Goal: Use online tool/utility: Use online tool/utility

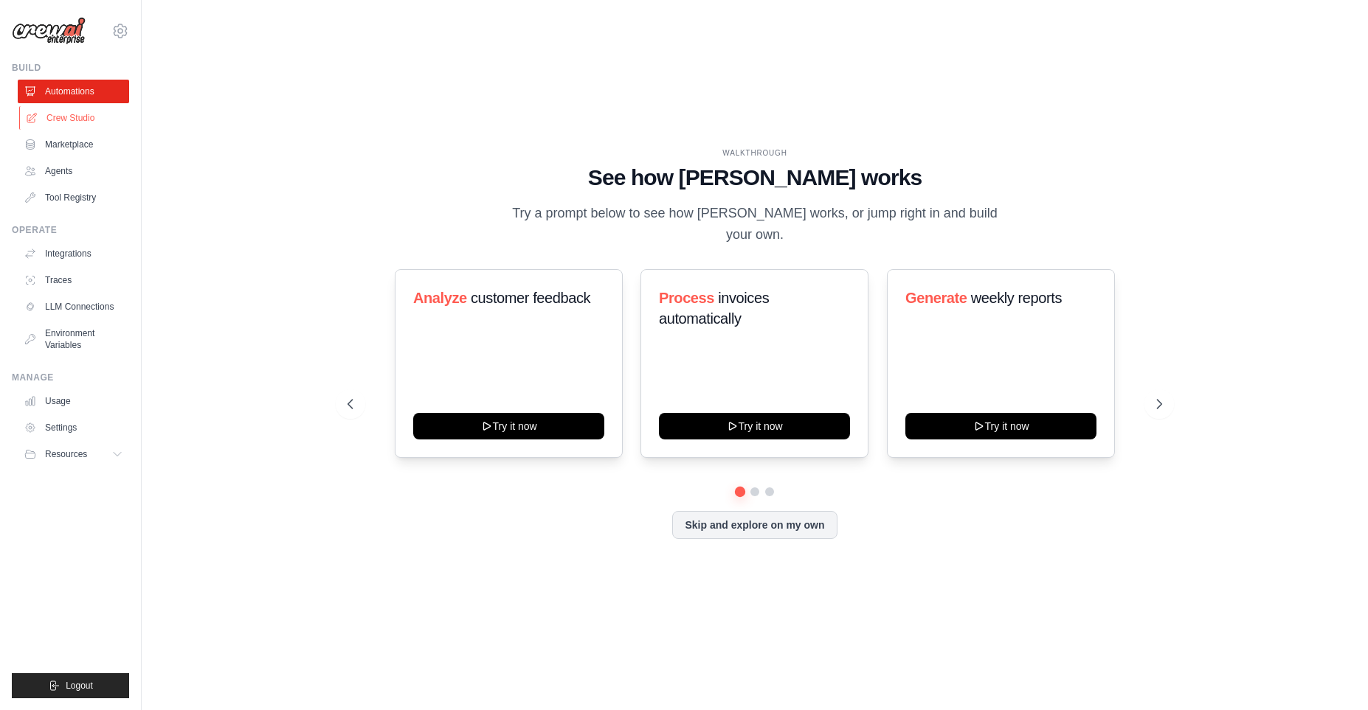
click at [64, 122] on link "Crew Studio" at bounding box center [74, 118] width 111 height 24
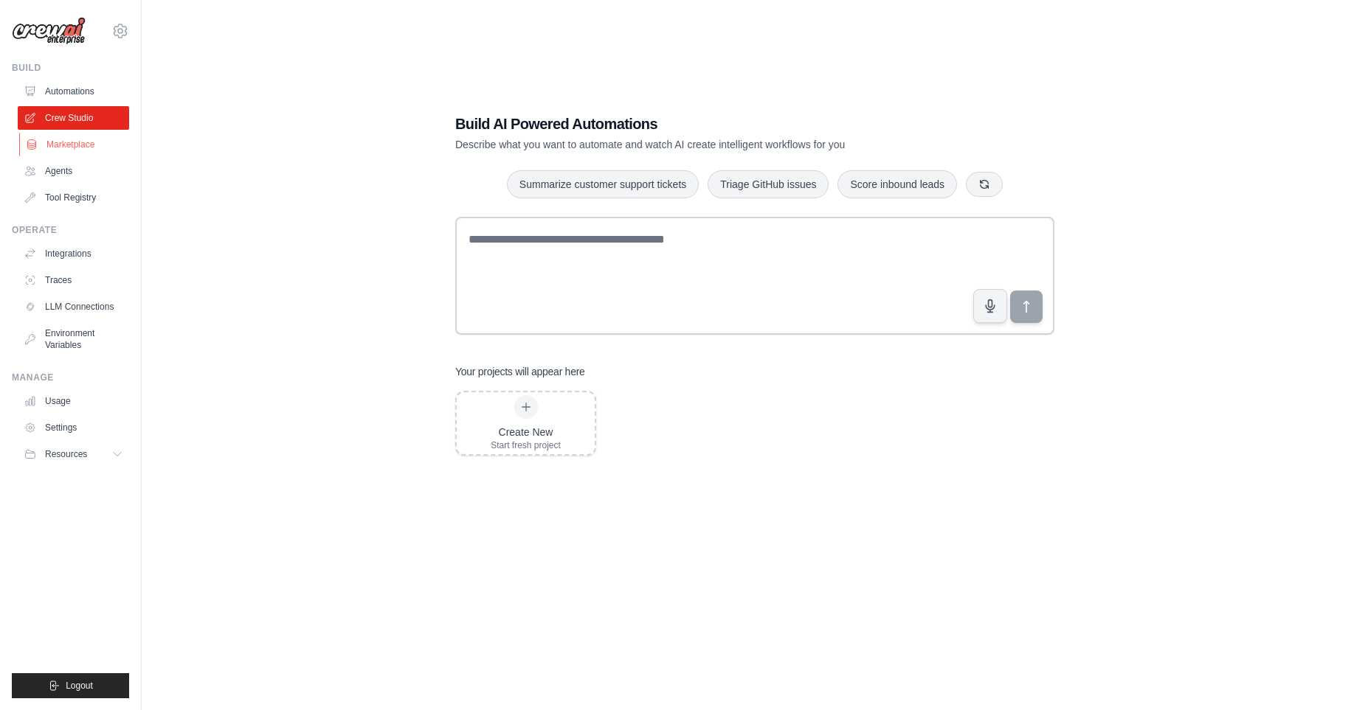
click at [75, 146] on link "Marketplace" at bounding box center [74, 145] width 111 height 24
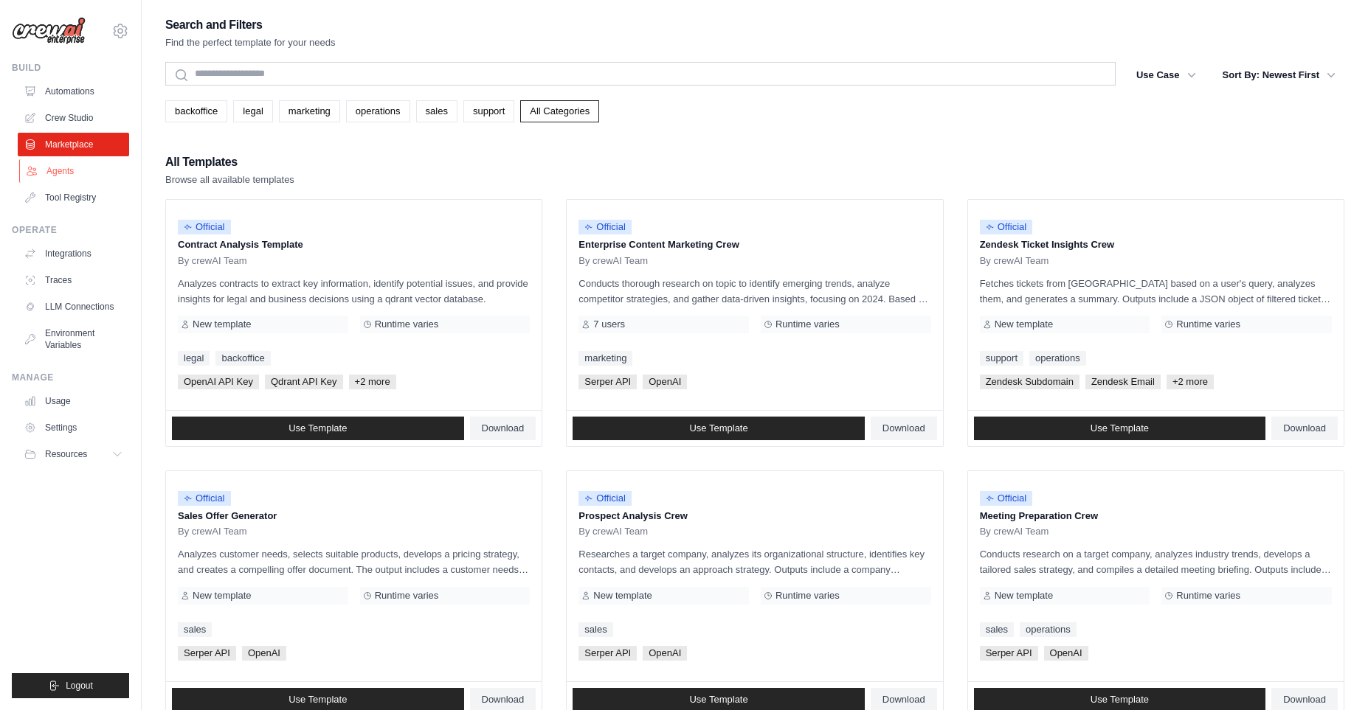
click at [97, 176] on link "Agents" at bounding box center [74, 171] width 111 height 24
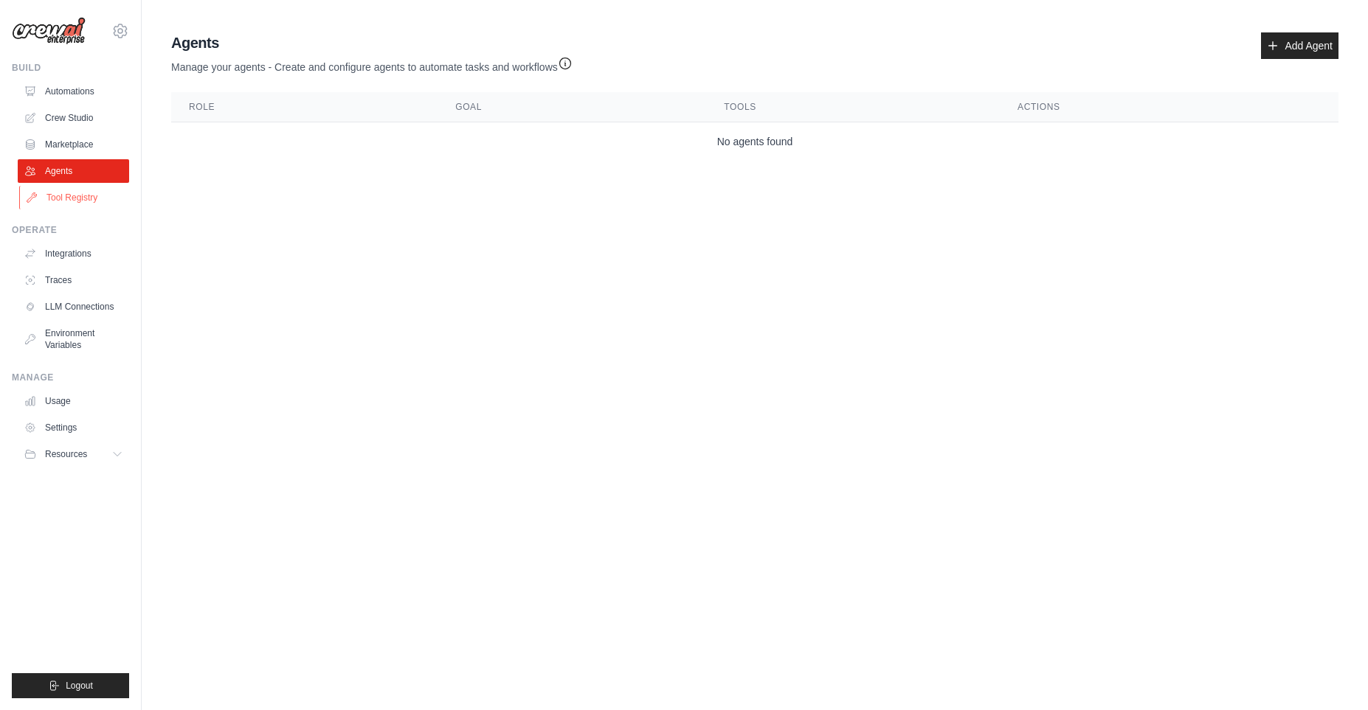
click at [94, 202] on link "Tool Registry" at bounding box center [74, 198] width 111 height 24
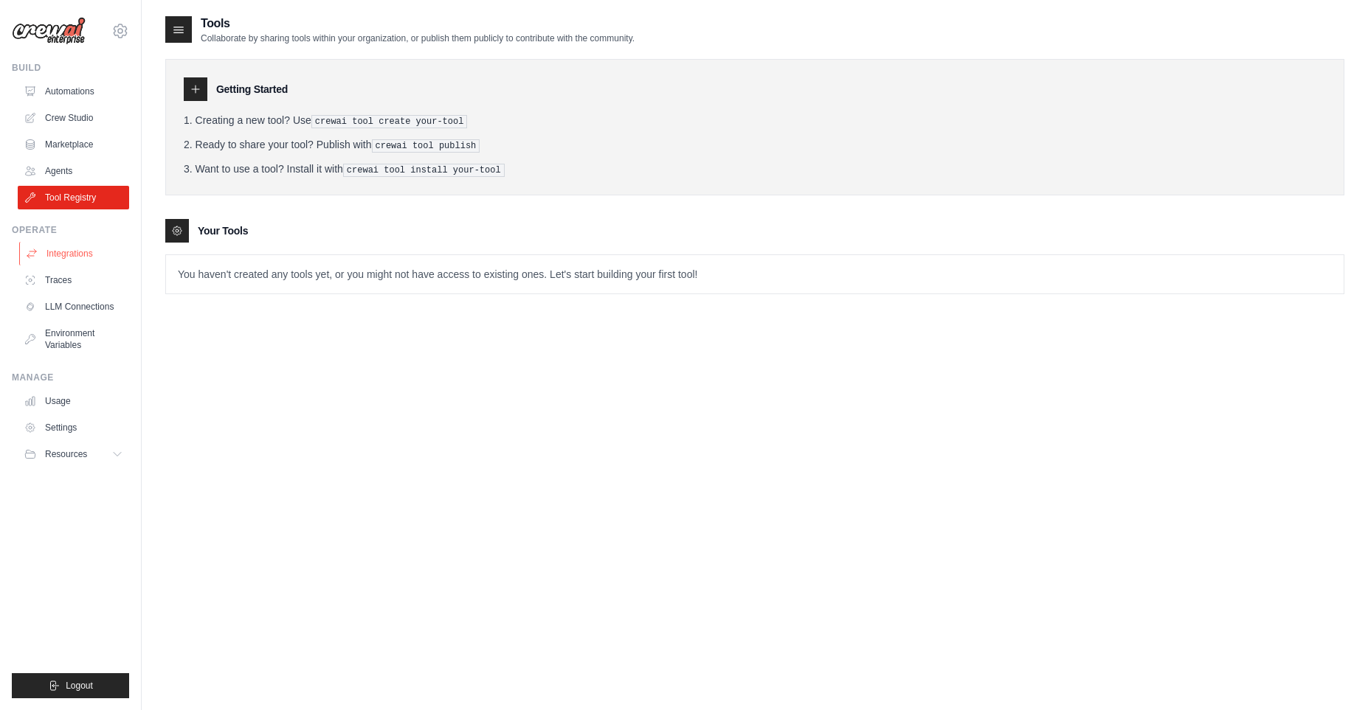
click at [94, 256] on link "Integrations" at bounding box center [74, 254] width 111 height 24
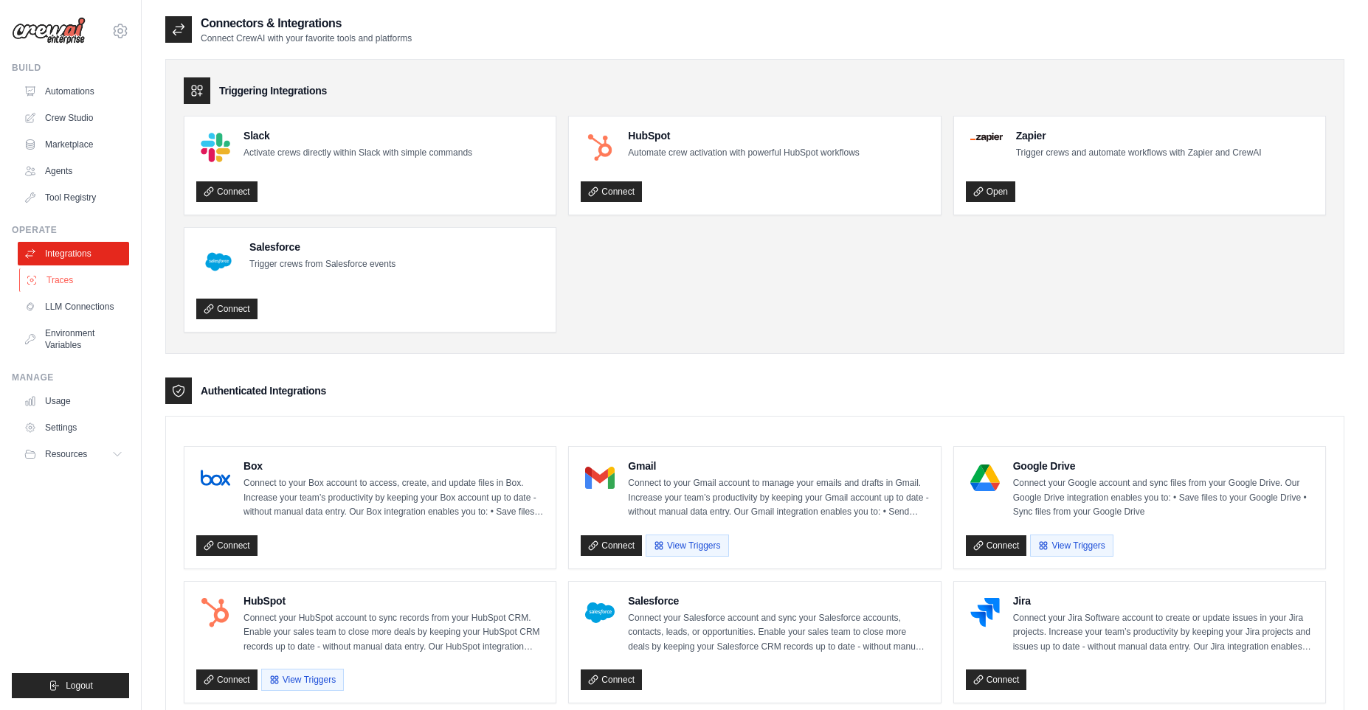
click at [73, 286] on link "Traces" at bounding box center [74, 281] width 111 height 24
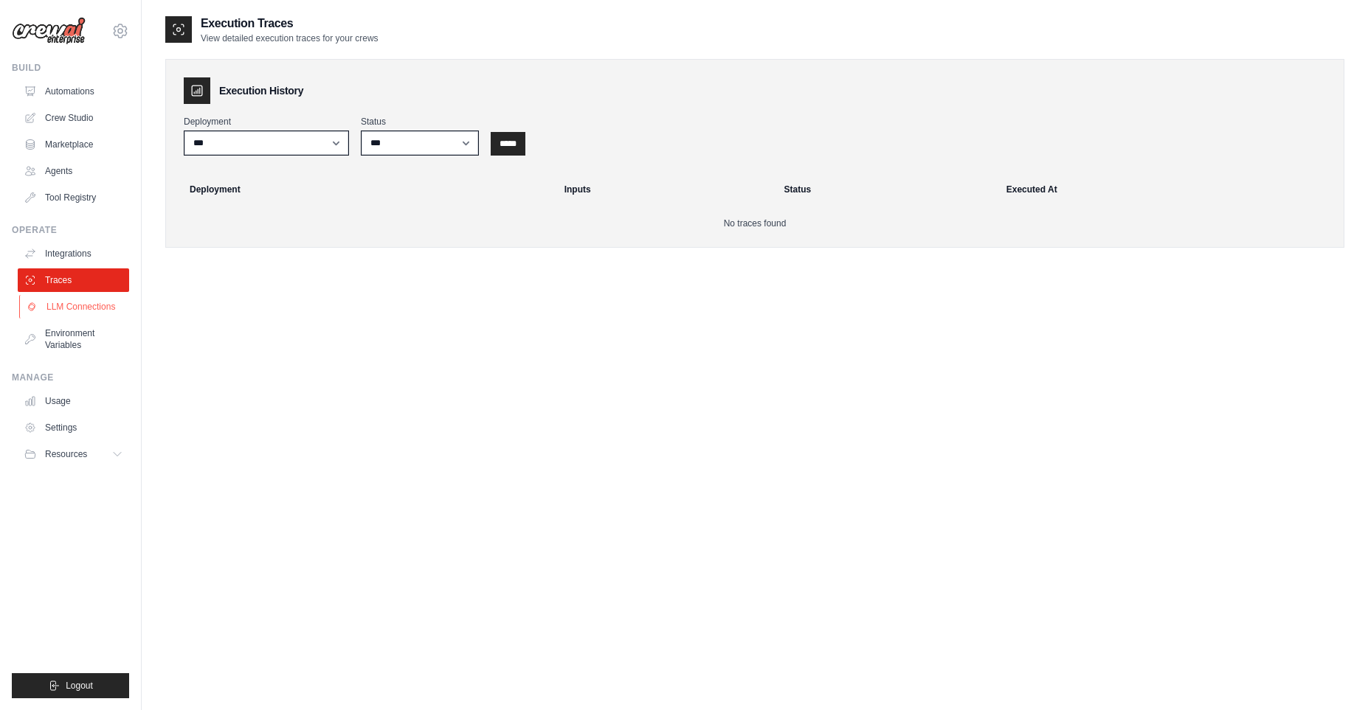
click at [86, 304] on link "LLM Connections" at bounding box center [74, 307] width 111 height 24
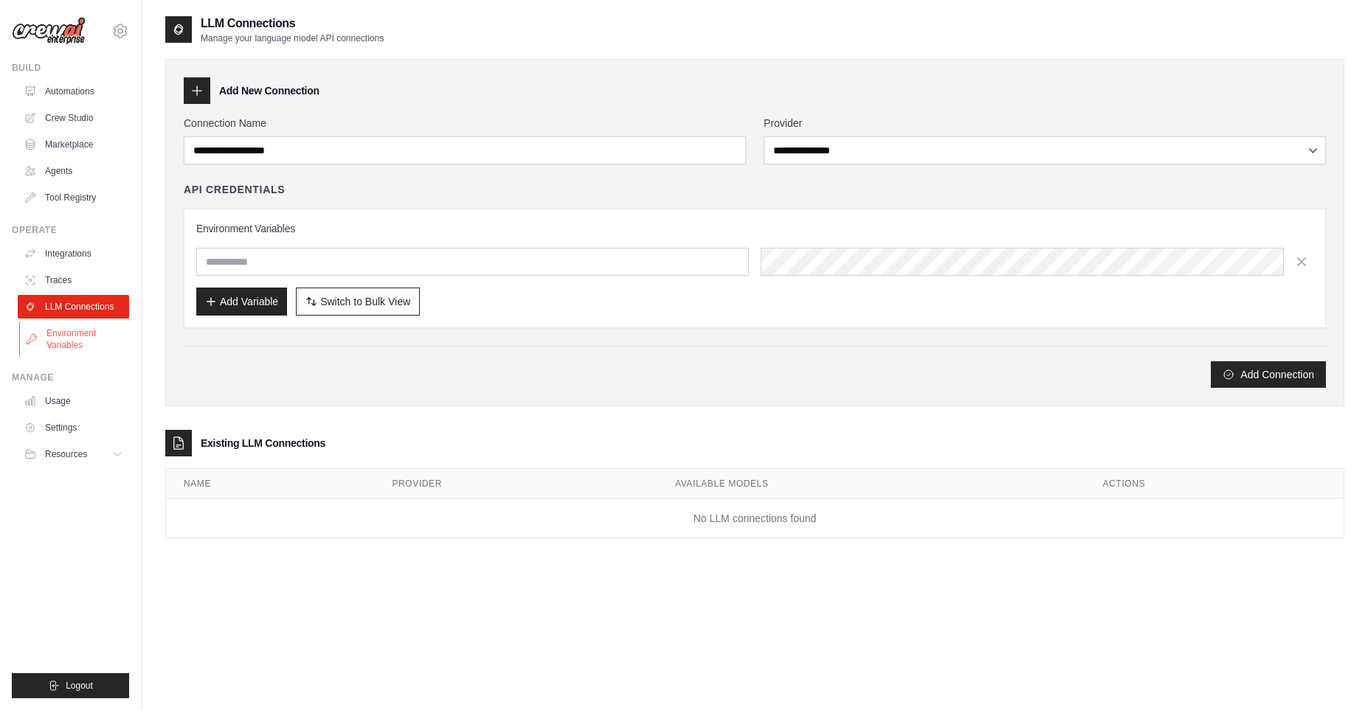
click at [92, 340] on link "Environment Variables" at bounding box center [74, 339] width 111 height 35
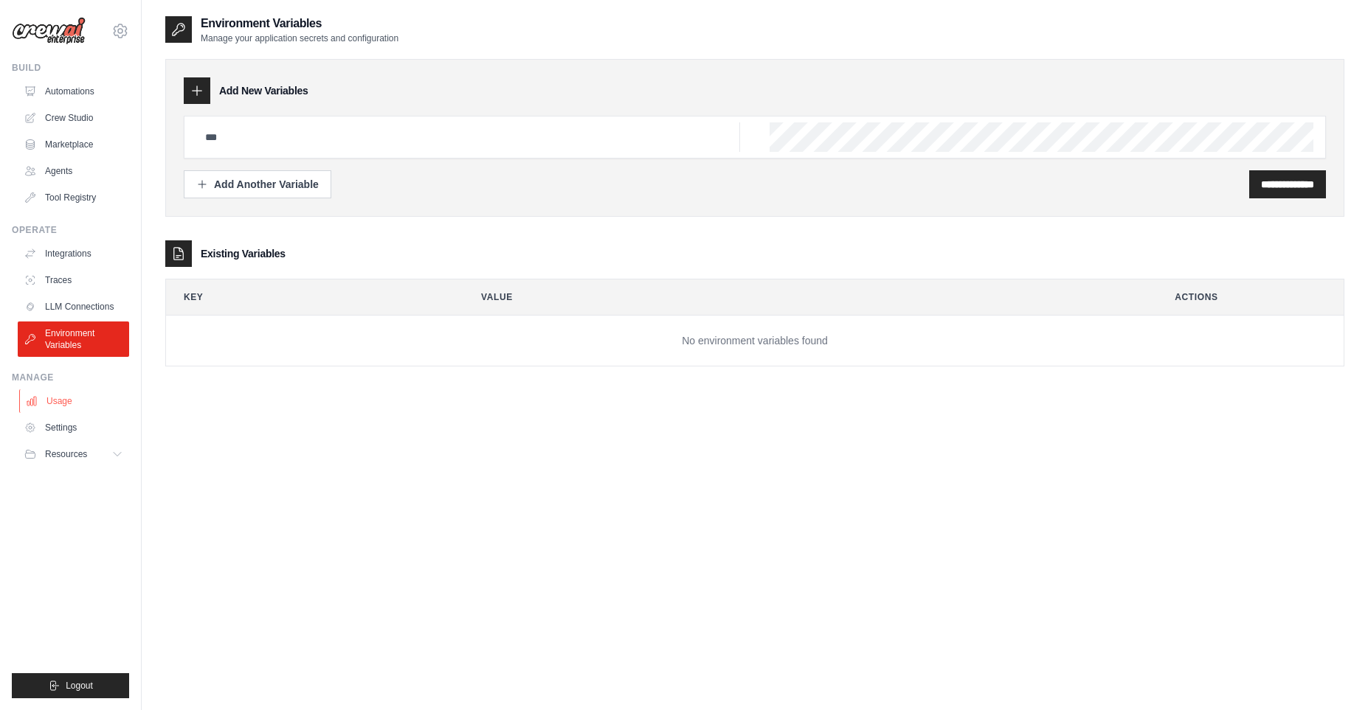
click at [85, 406] on link "Usage" at bounding box center [74, 402] width 111 height 24
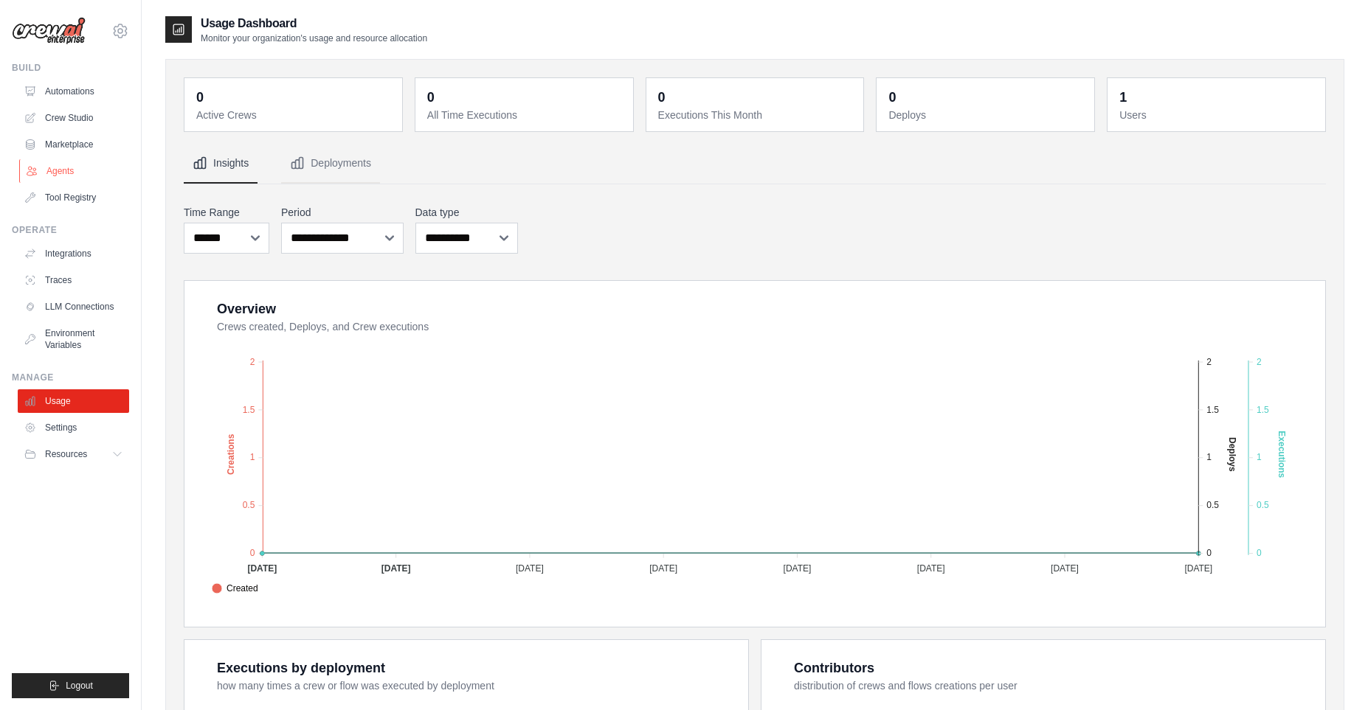
click at [75, 177] on link "Agents" at bounding box center [74, 171] width 111 height 24
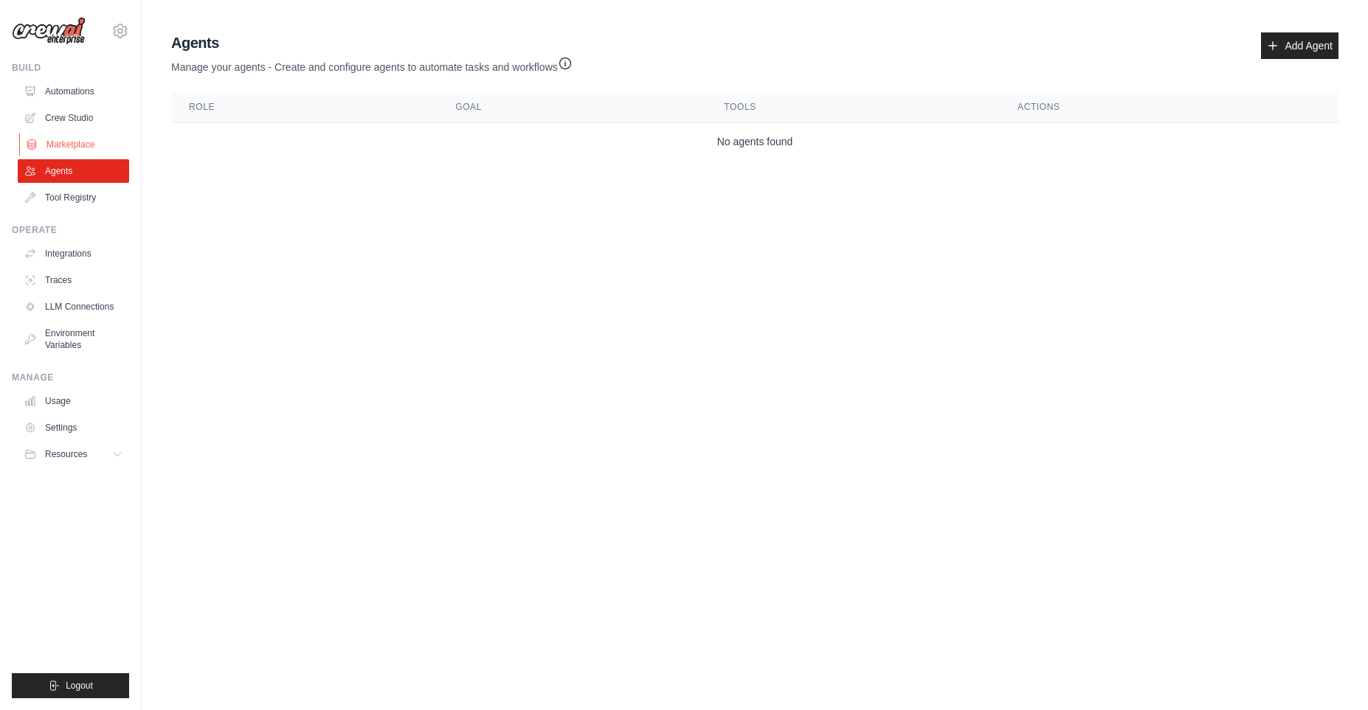
click at [86, 151] on link "Marketplace" at bounding box center [74, 145] width 111 height 24
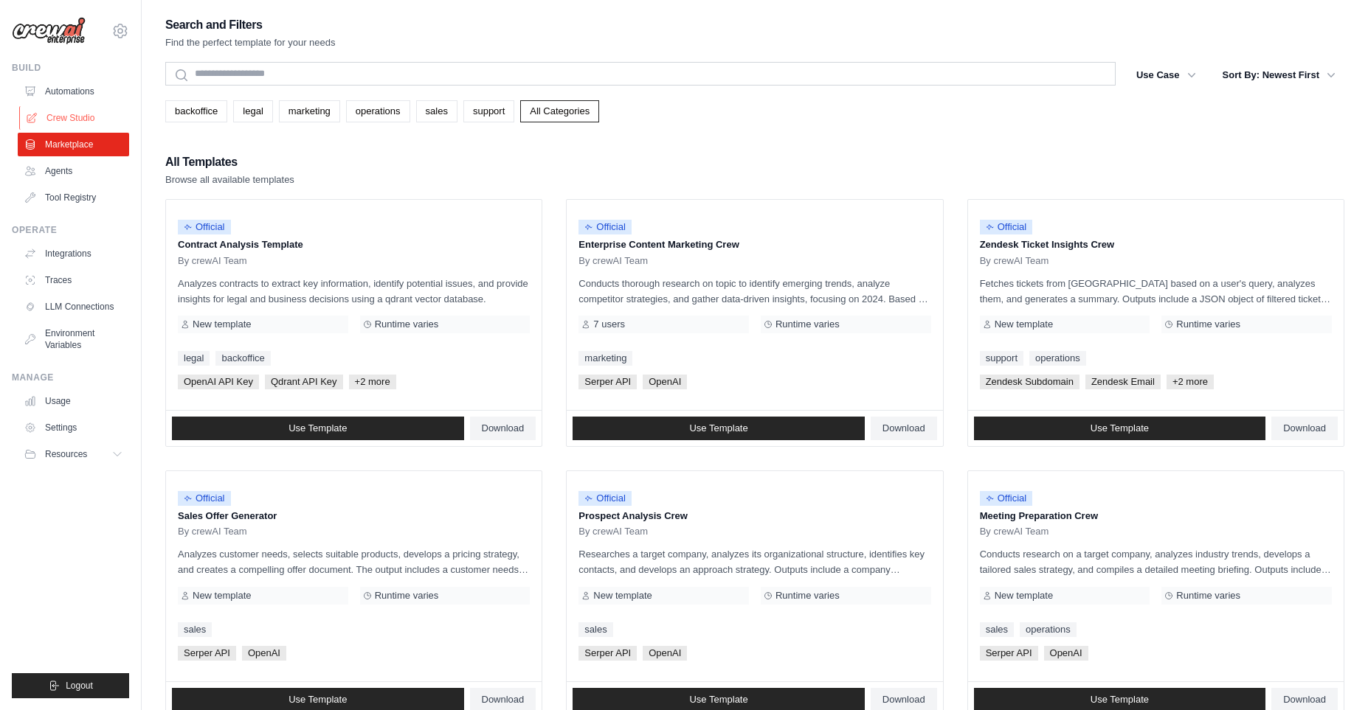
click at [84, 121] on link "Crew Studio" at bounding box center [74, 118] width 111 height 24
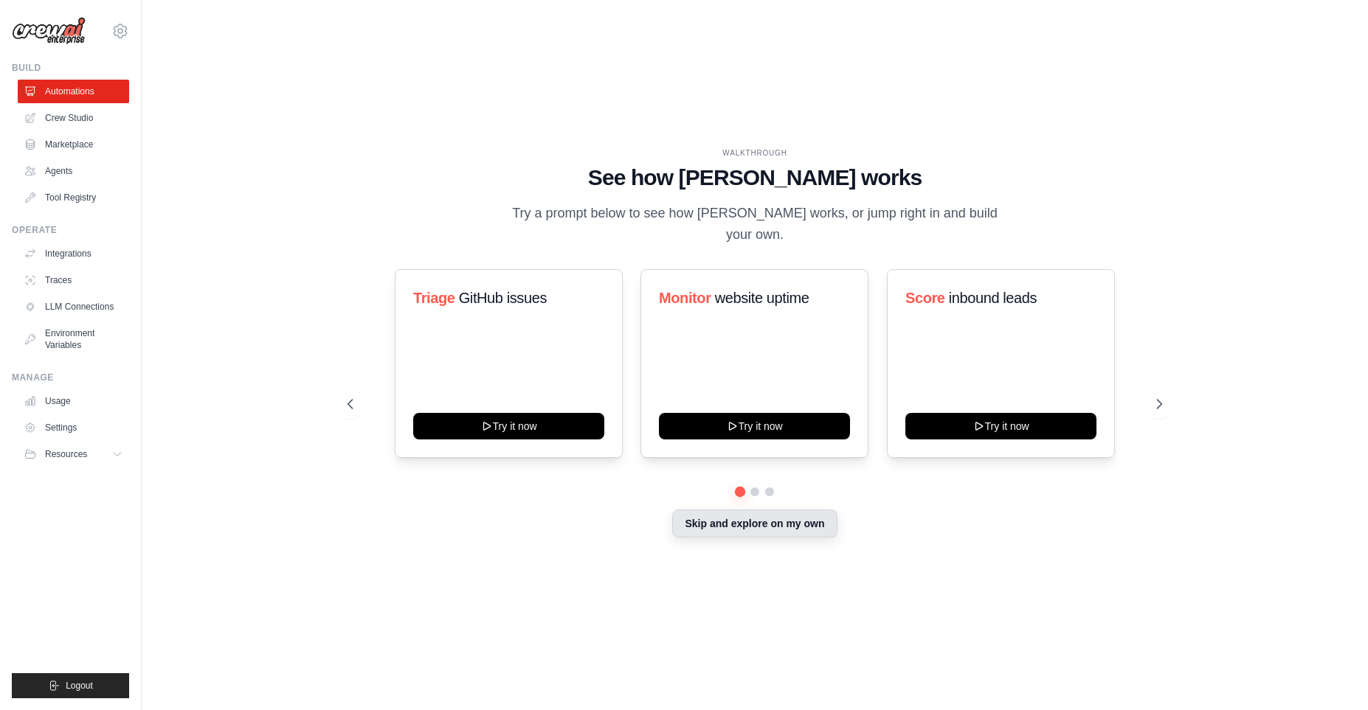
click at [759, 528] on button "Skip and explore on my own" at bounding box center [754, 524] width 165 height 28
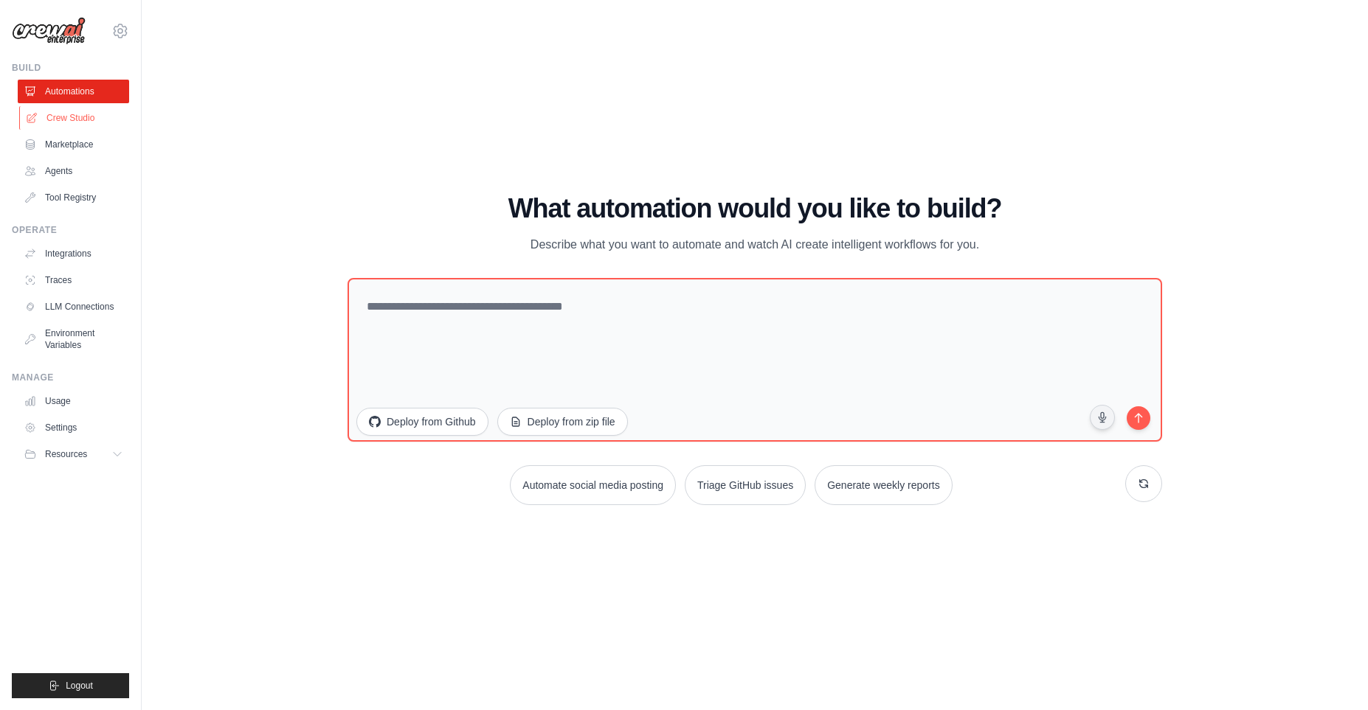
click at [73, 125] on link "Crew Studio" at bounding box center [74, 118] width 111 height 24
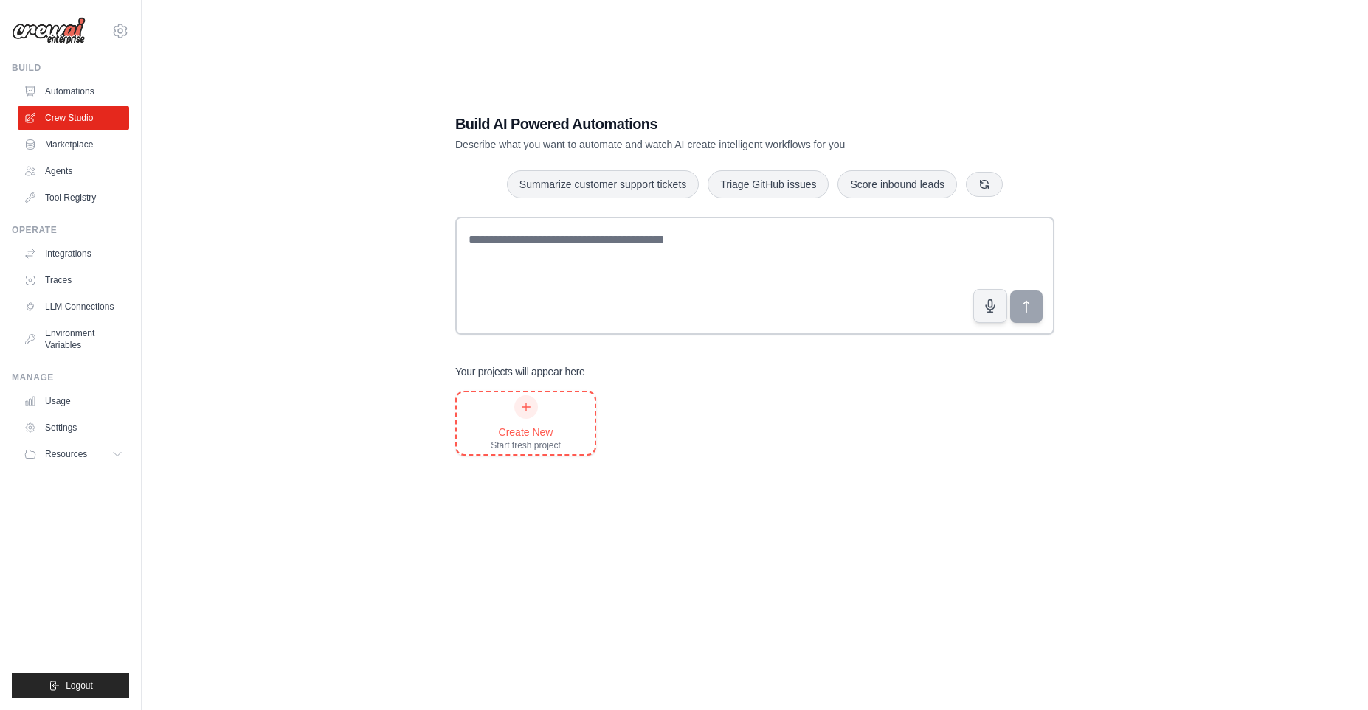
click at [533, 409] on div at bounding box center [526, 407] width 24 height 24
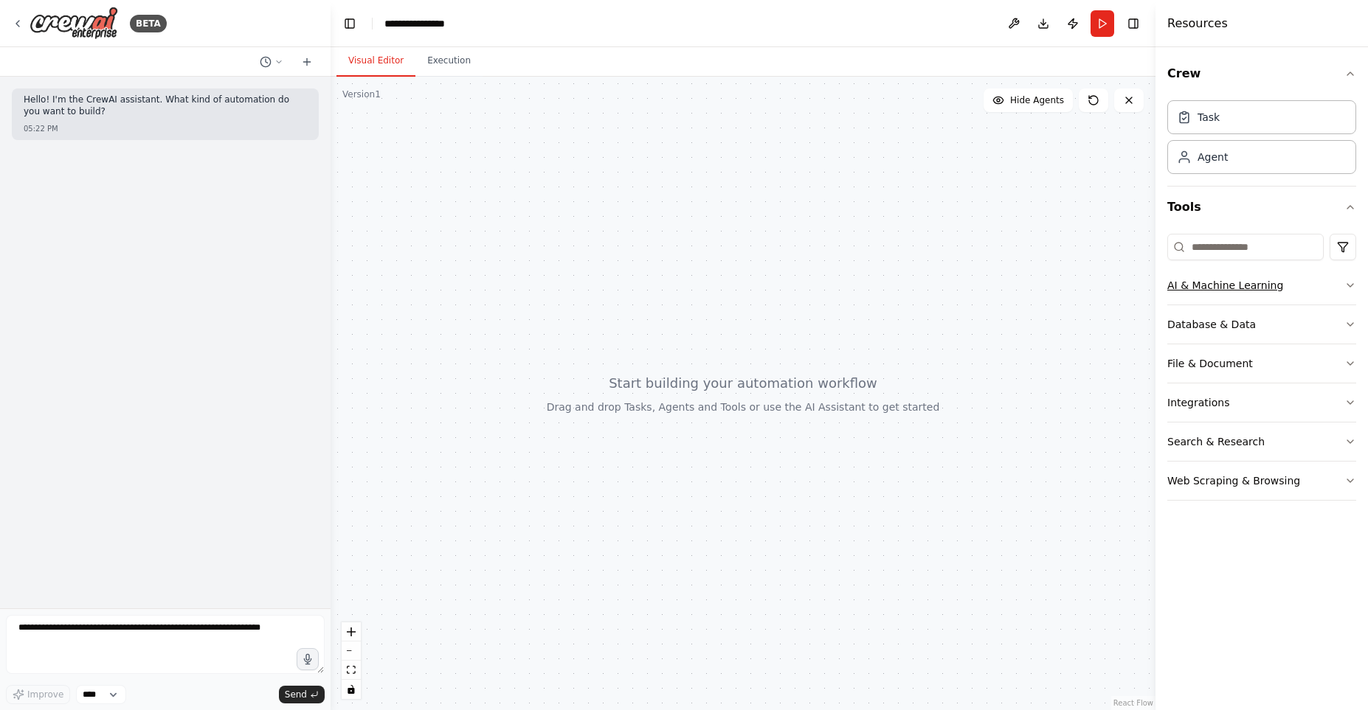
click at [1267, 284] on div "AI & Machine Learning" at bounding box center [1225, 285] width 116 height 15
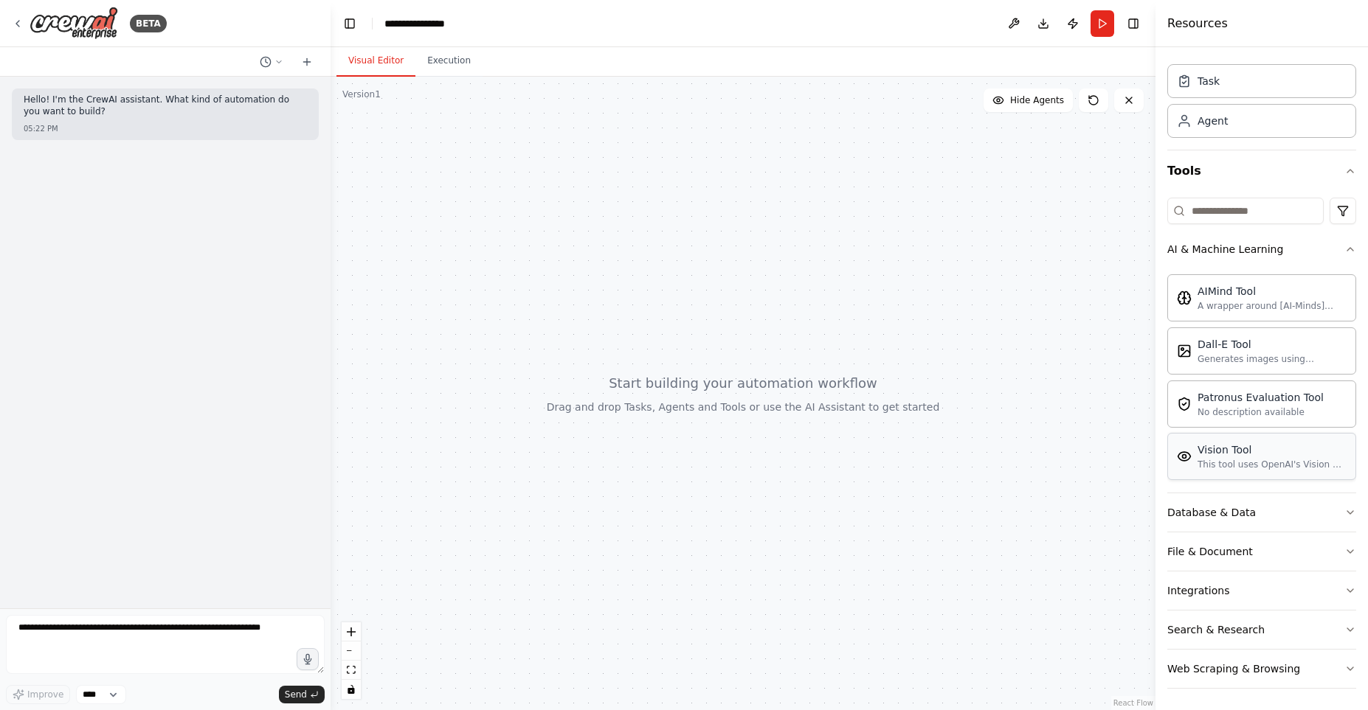
scroll to position [38, 0]
click at [1220, 513] on div "Database & Data" at bounding box center [1211, 510] width 89 height 15
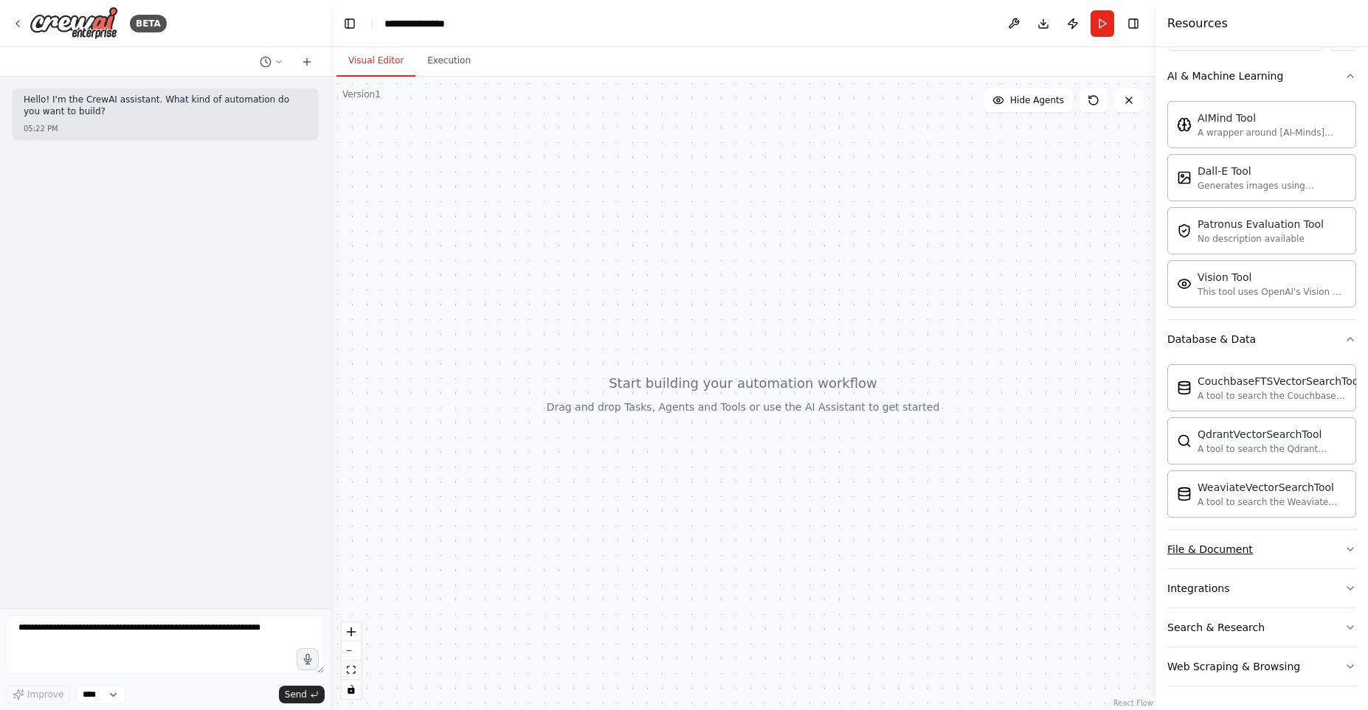
click at [1225, 549] on div "File & Document" at bounding box center [1210, 549] width 86 height 15
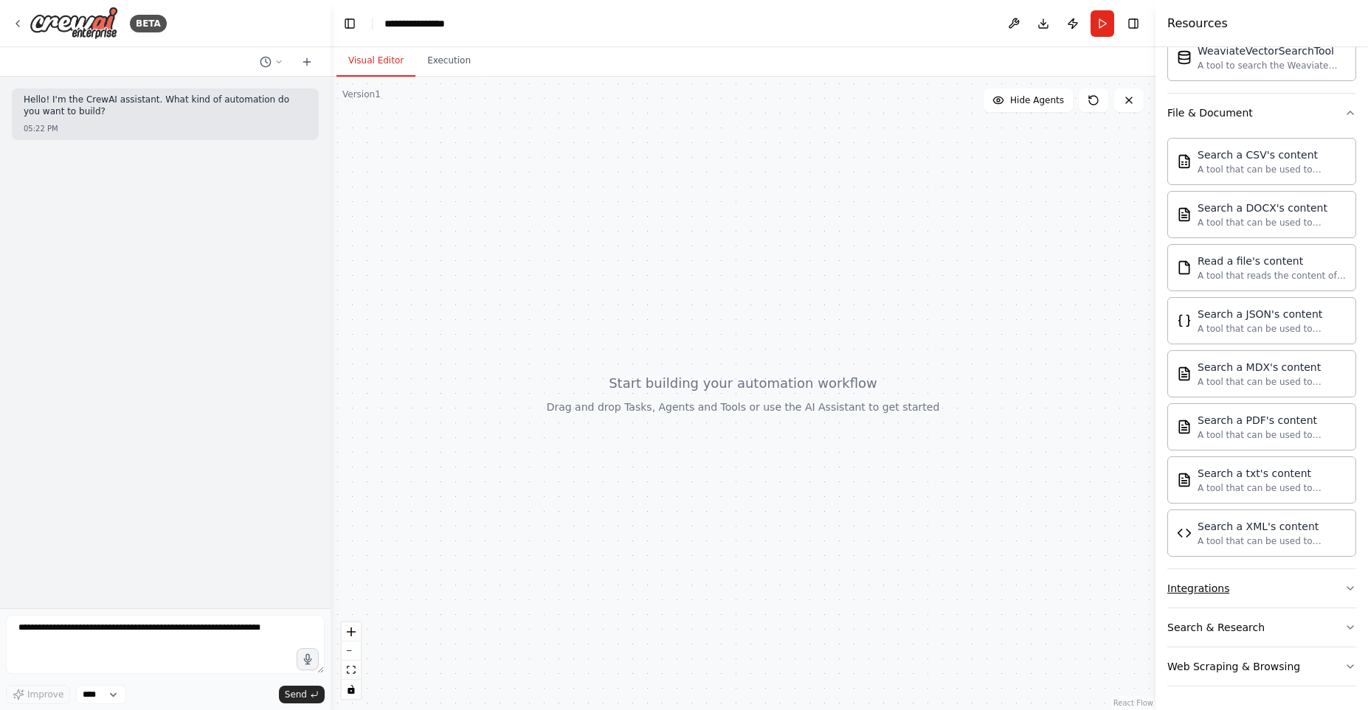
click at [1228, 592] on button "Integrations" at bounding box center [1261, 589] width 189 height 38
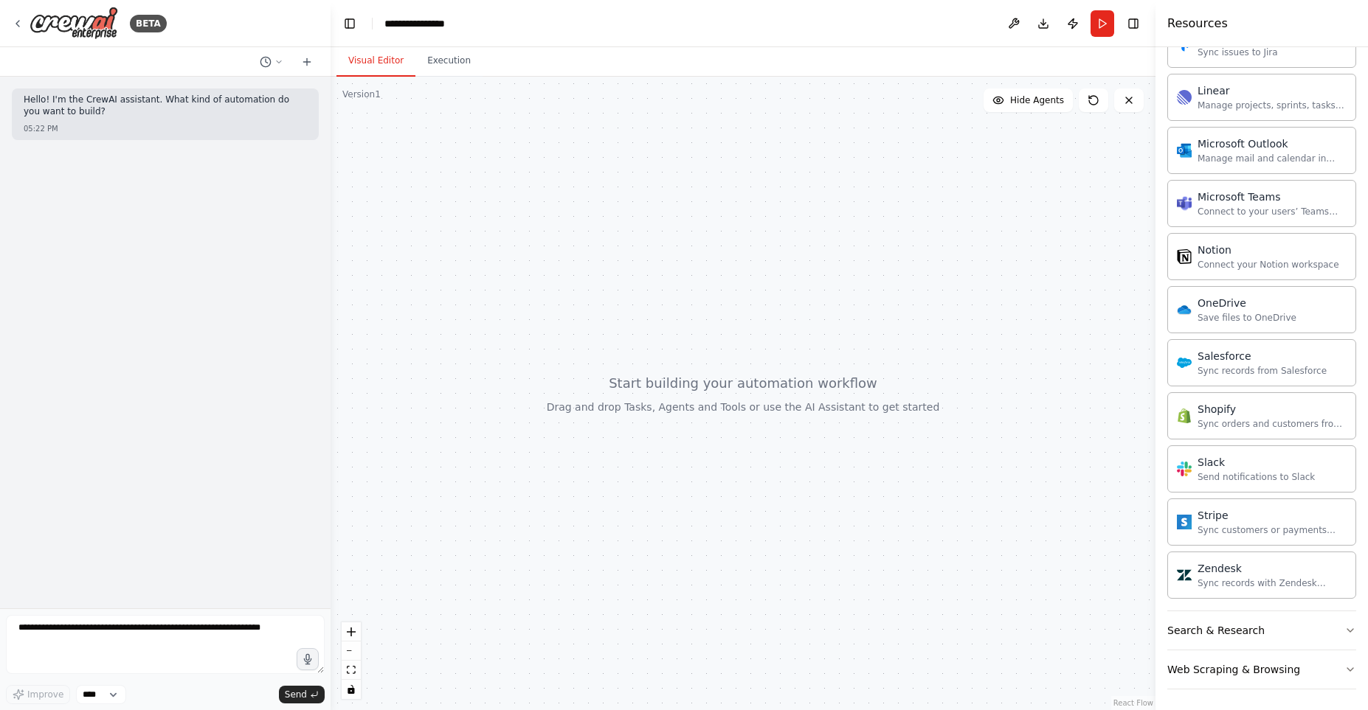
scroll to position [1774, 0]
click at [1231, 626] on div "Search & Research" at bounding box center [1215, 627] width 97 height 15
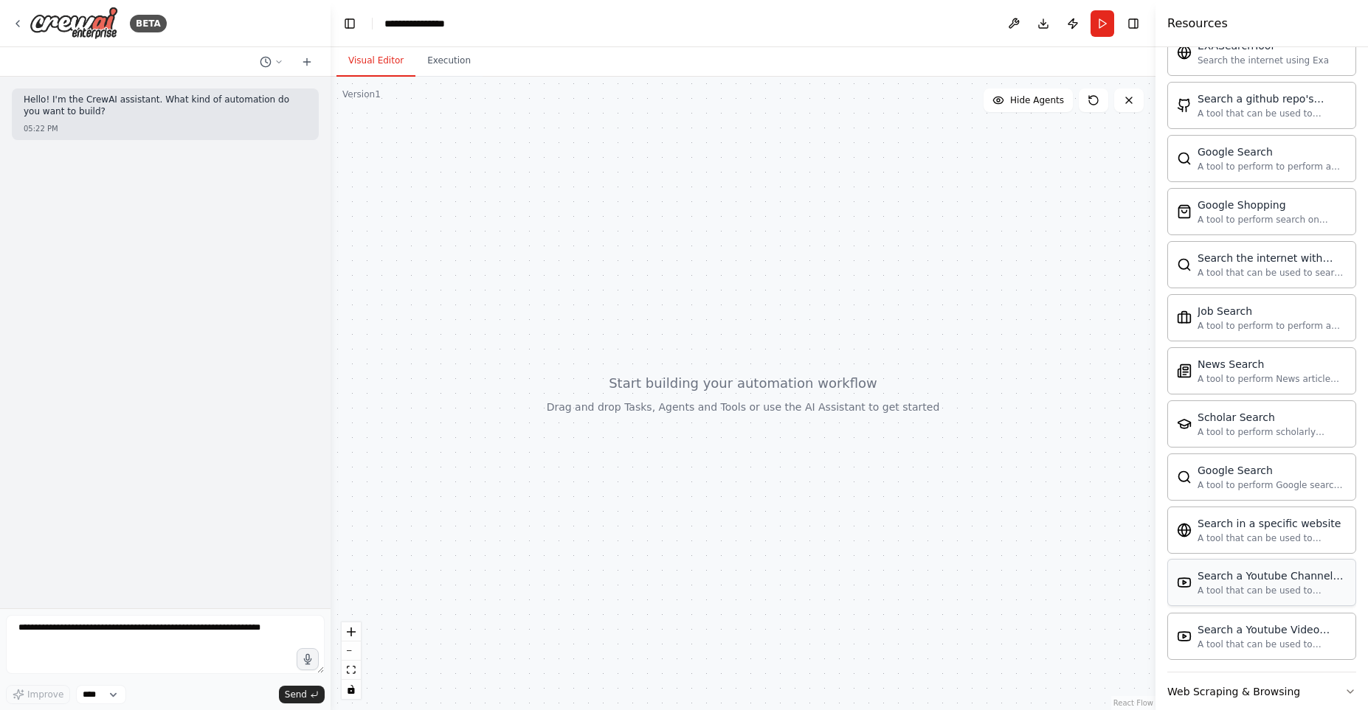
scroll to position [2529, 0]
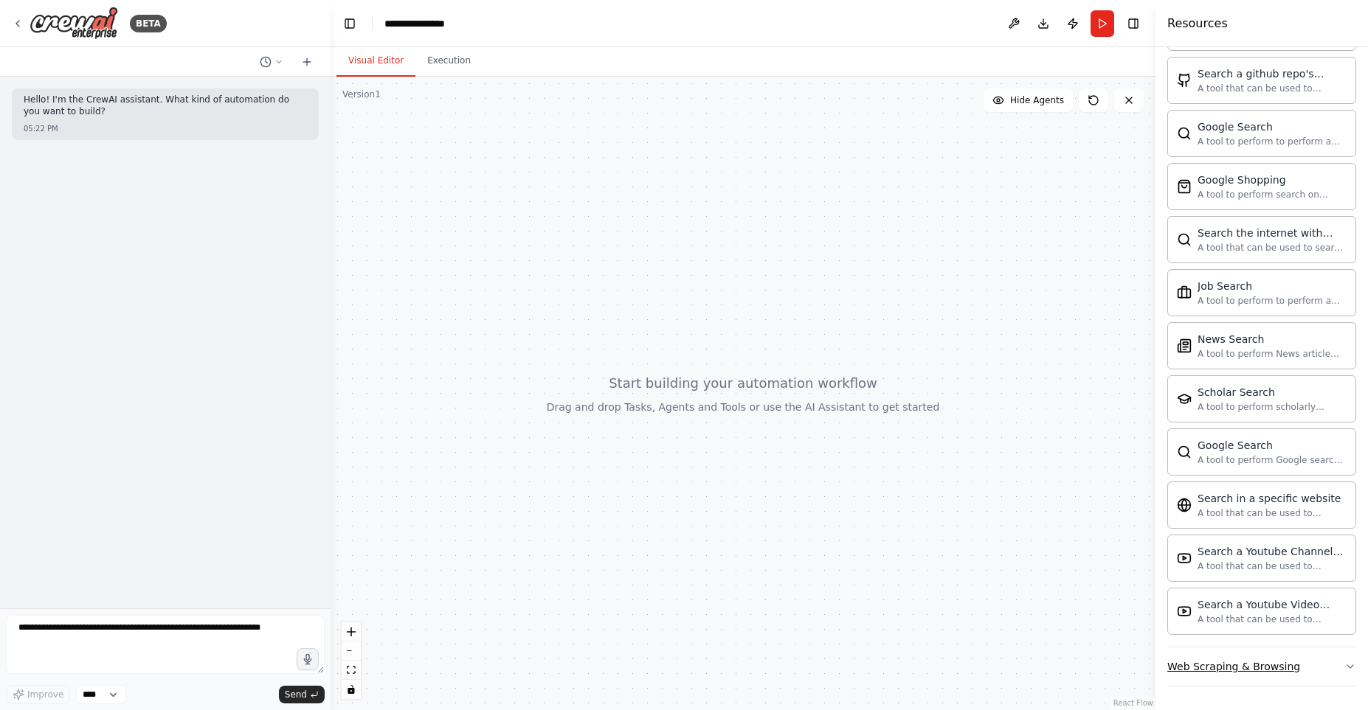
click at [1251, 660] on div "Web Scraping & Browsing" at bounding box center [1233, 667] width 133 height 15
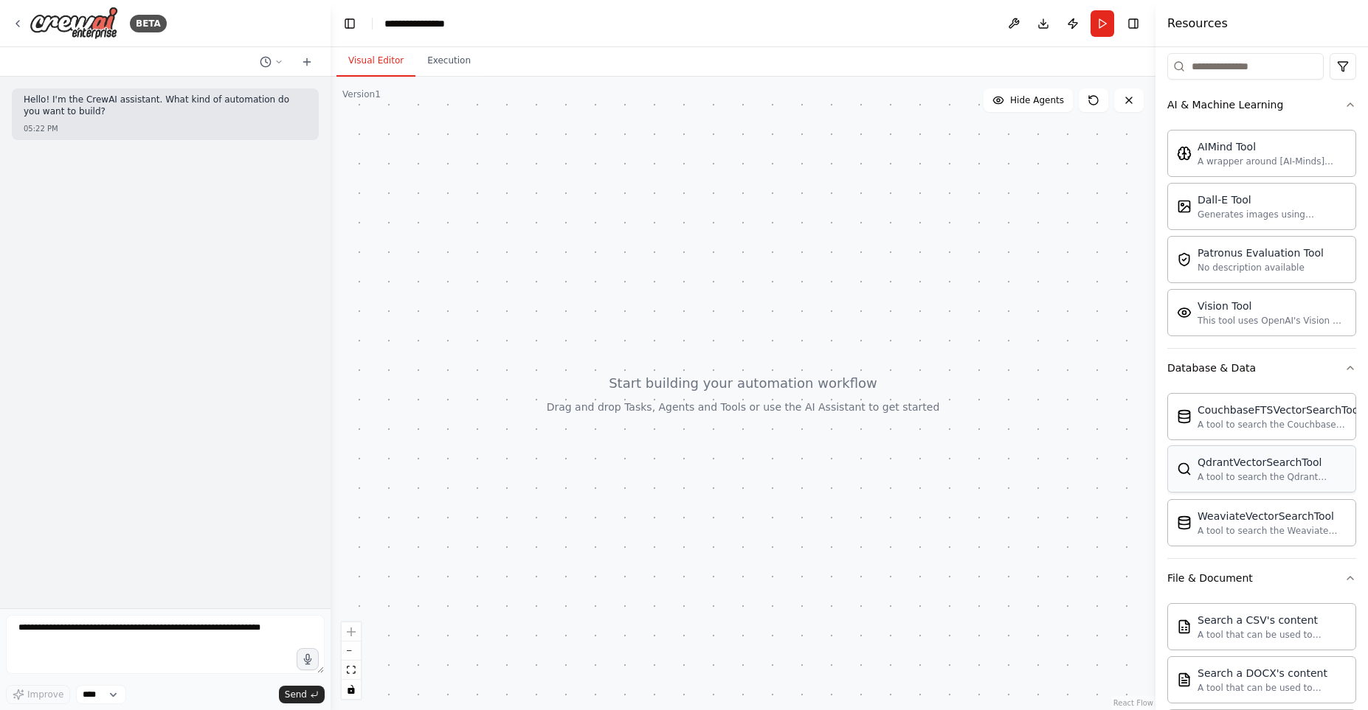
scroll to position [0, 0]
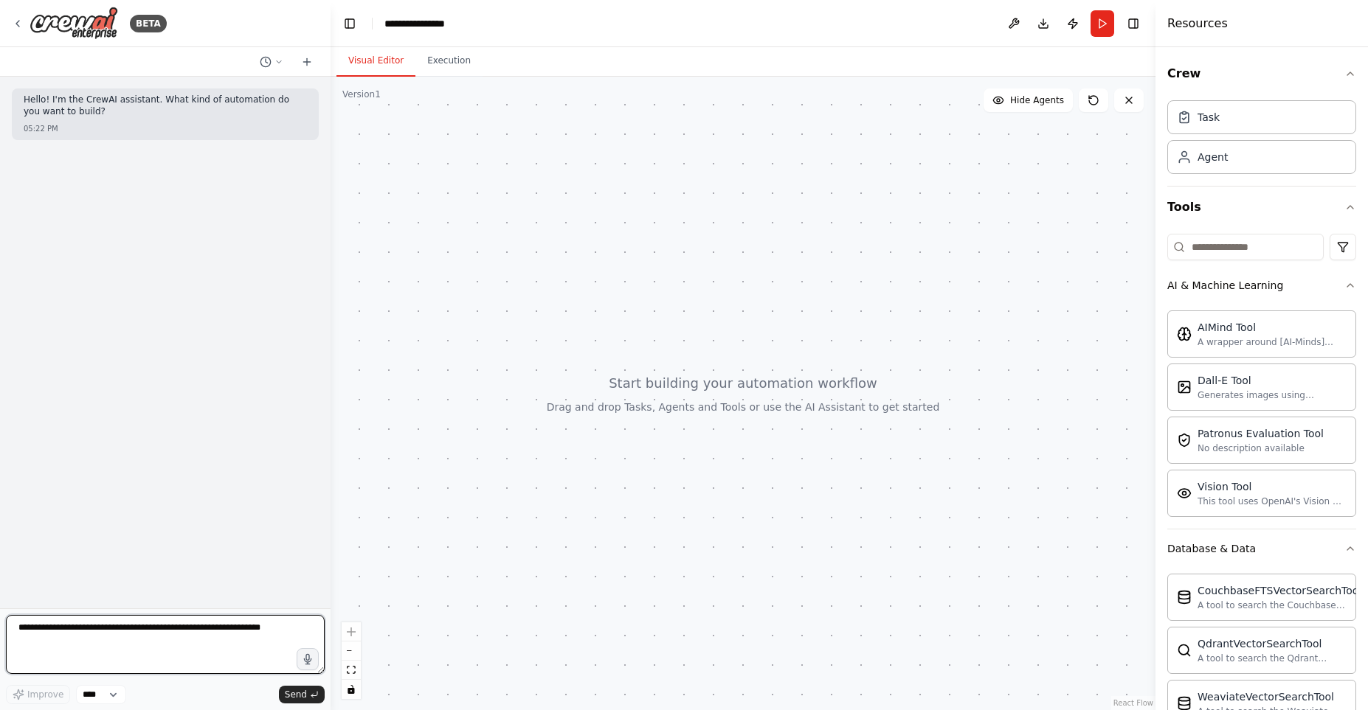
click at [160, 630] on textarea at bounding box center [165, 644] width 319 height 59
type textarea "**********"
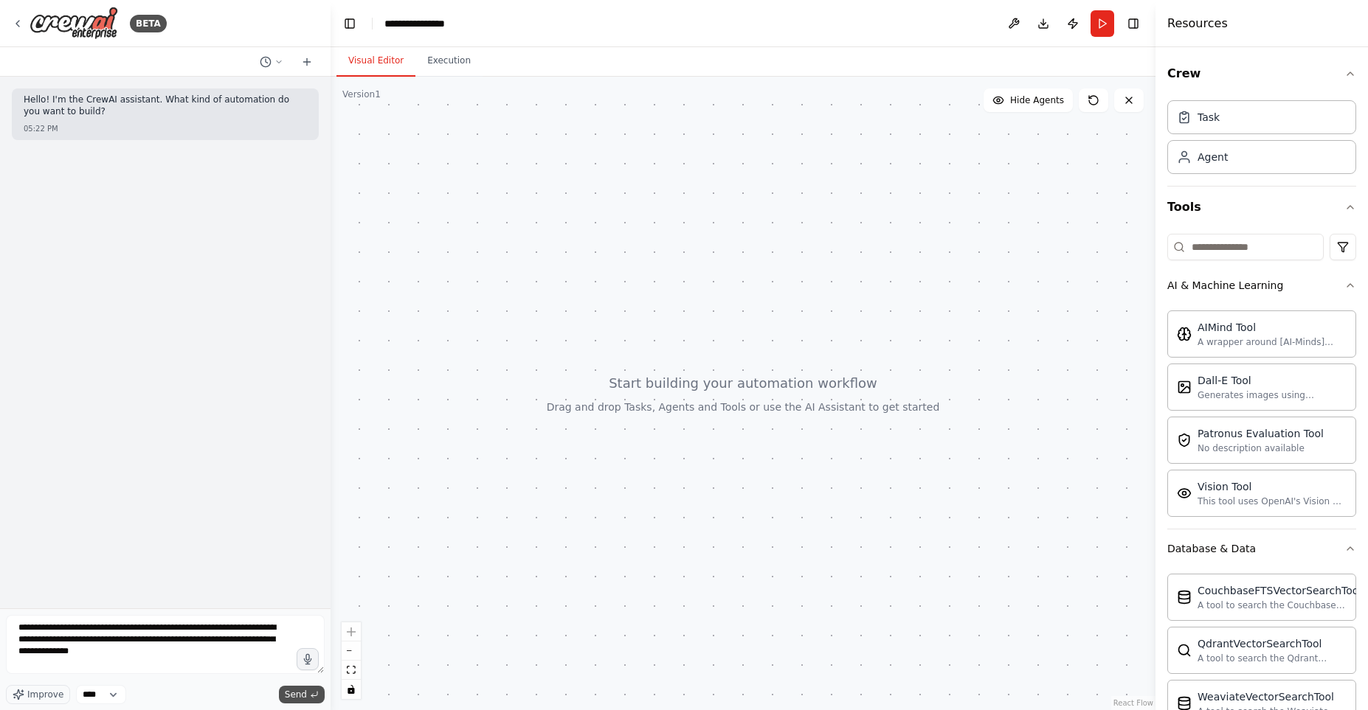
click at [286, 702] on button "Send" at bounding box center [302, 695] width 46 height 18
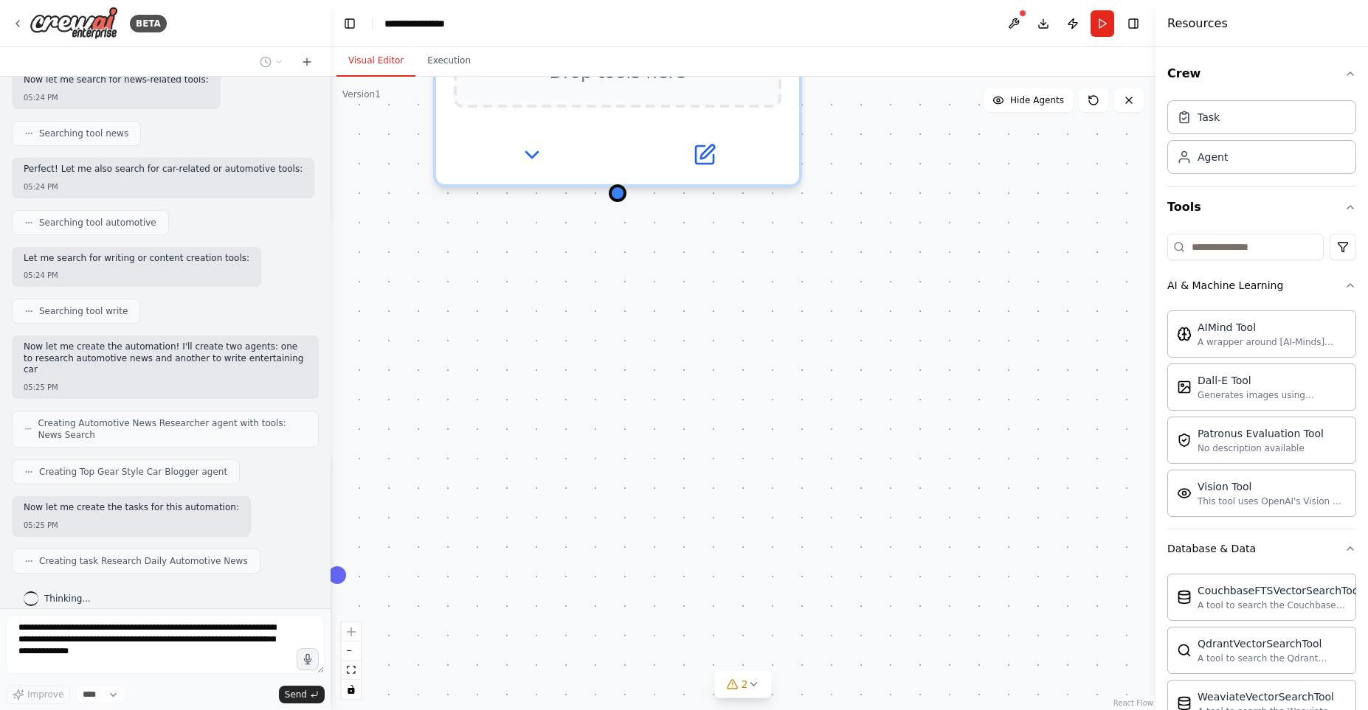
scroll to position [320, 0]
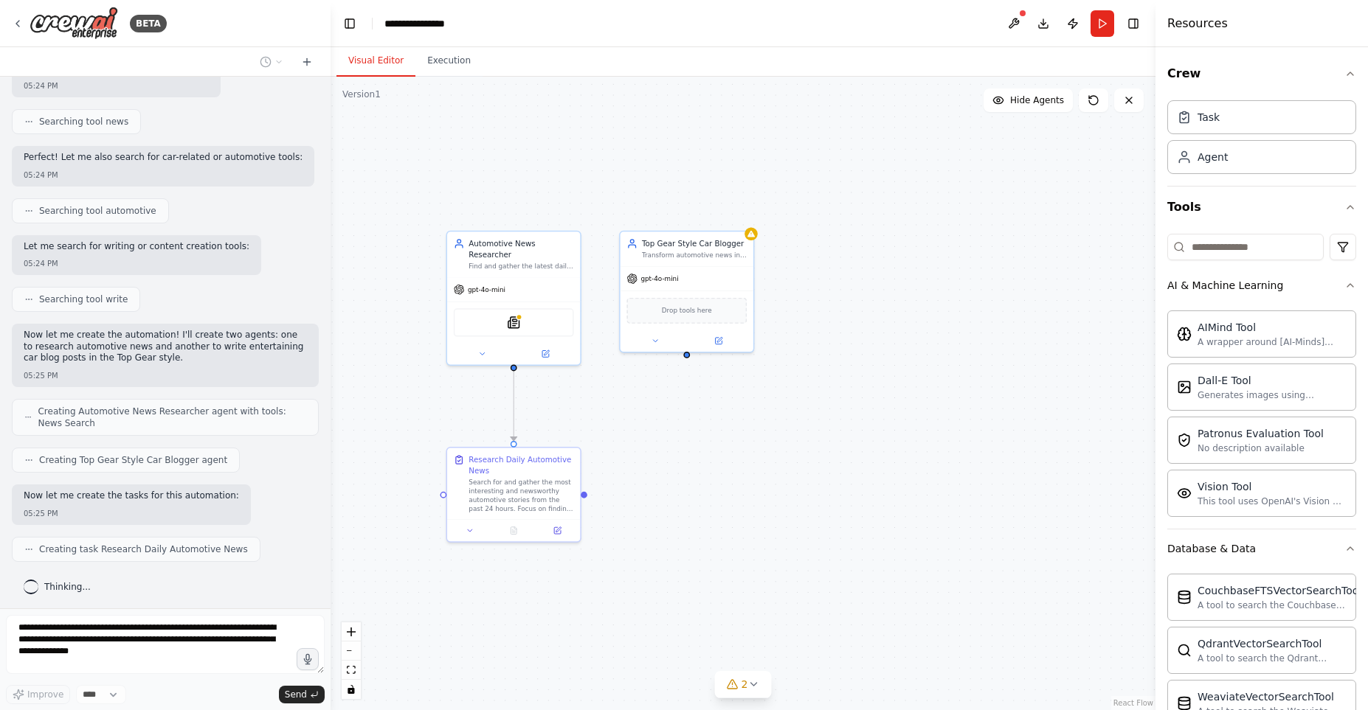
drag, startPoint x: 637, startPoint y: 308, endPoint x: 682, endPoint y: 401, distance: 102.6
click at [682, 401] on div ".deletable-edge-delete-btn { width: 20px; height: 20px; border: 0px solid #ffff…" at bounding box center [743, 394] width 825 height 634
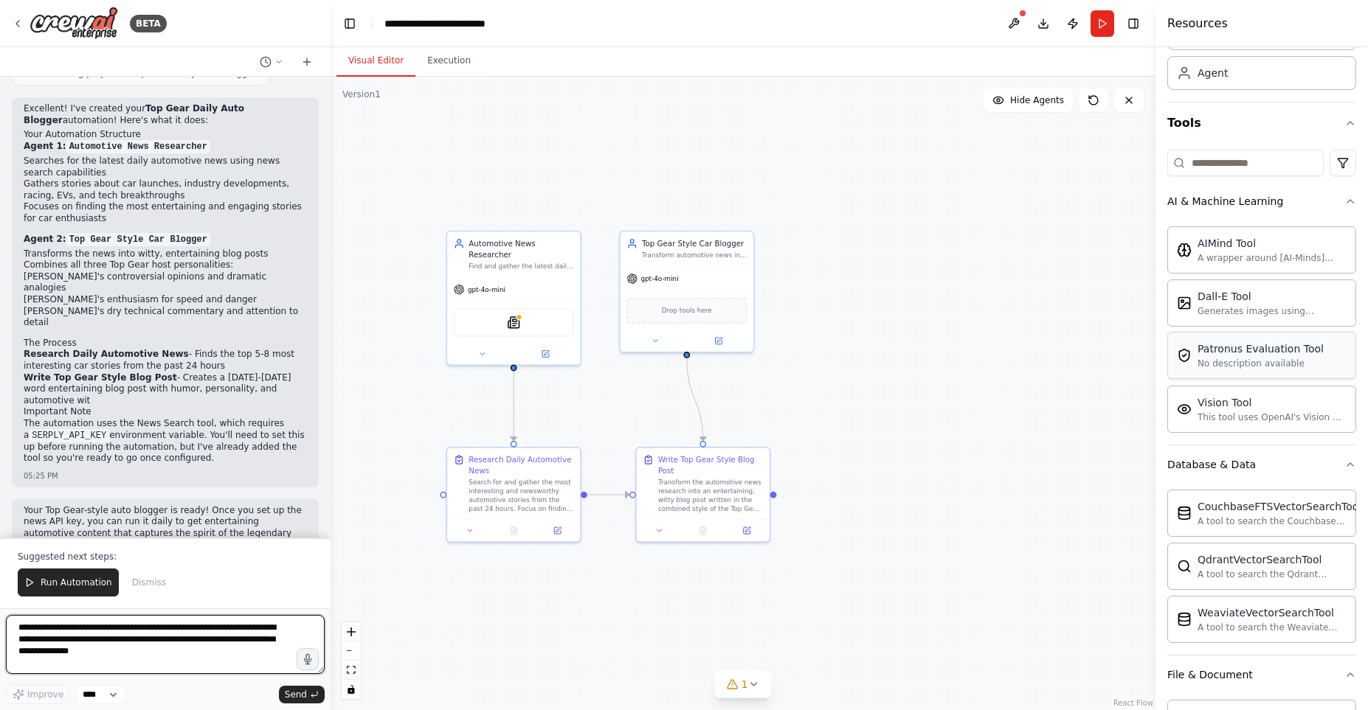
scroll to position [0, 0]
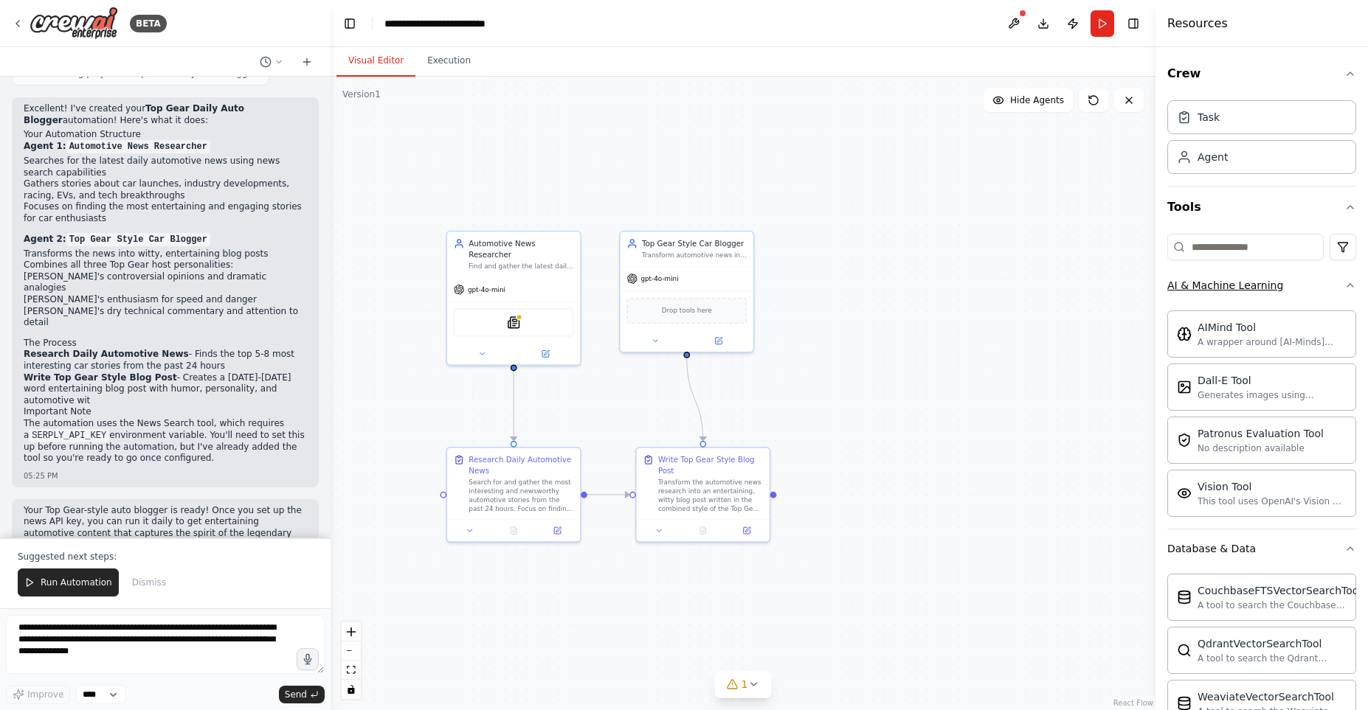
click at [1346, 288] on icon "button" at bounding box center [1350, 286] width 12 height 12
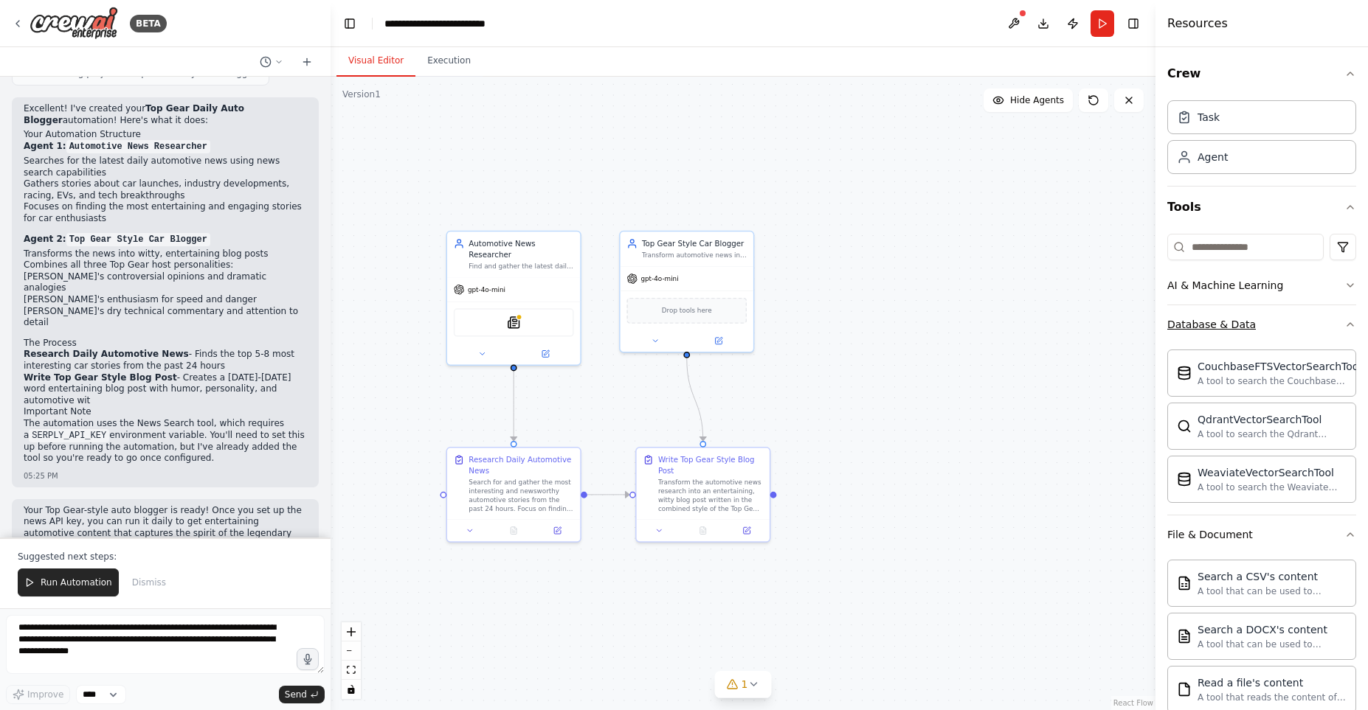
click at [1347, 330] on icon "button" at bounding box center [1350, 325] width 12 height 12
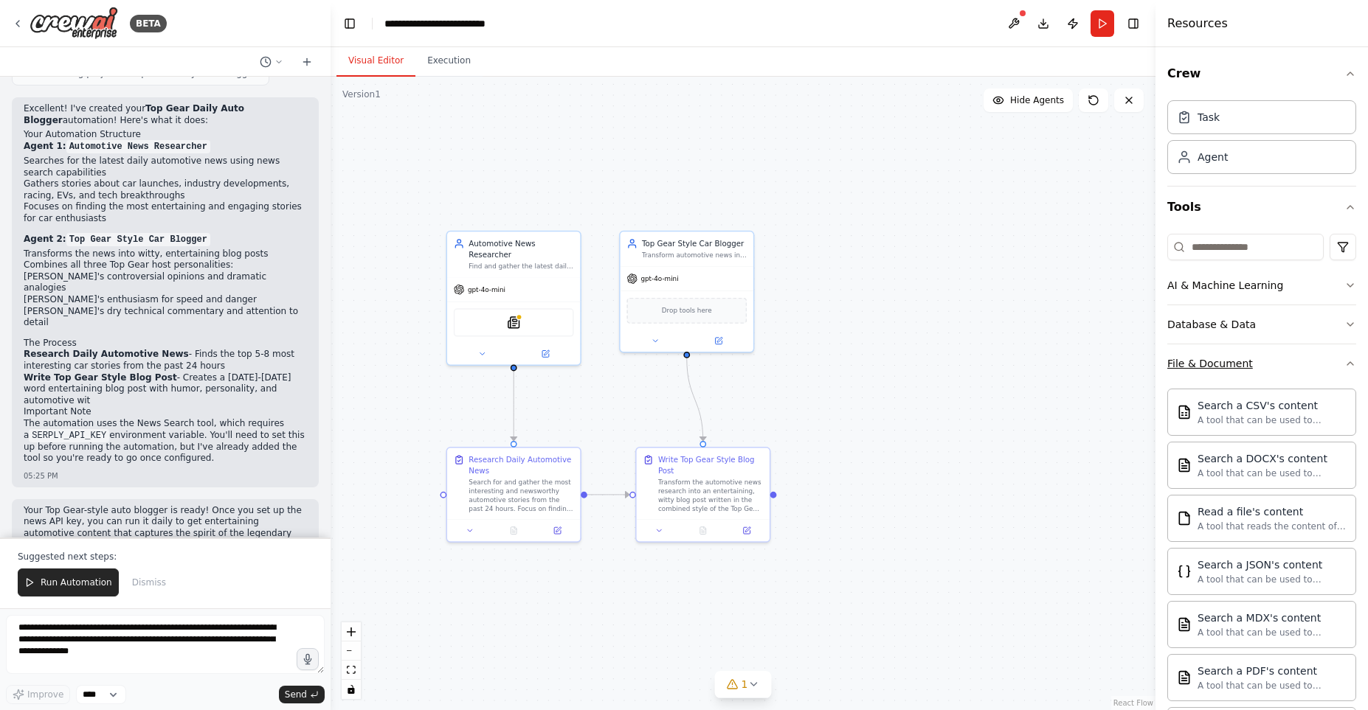
click at [1348, 363] on icon "button" at bounding box center [1350, 364] width 12 height 12
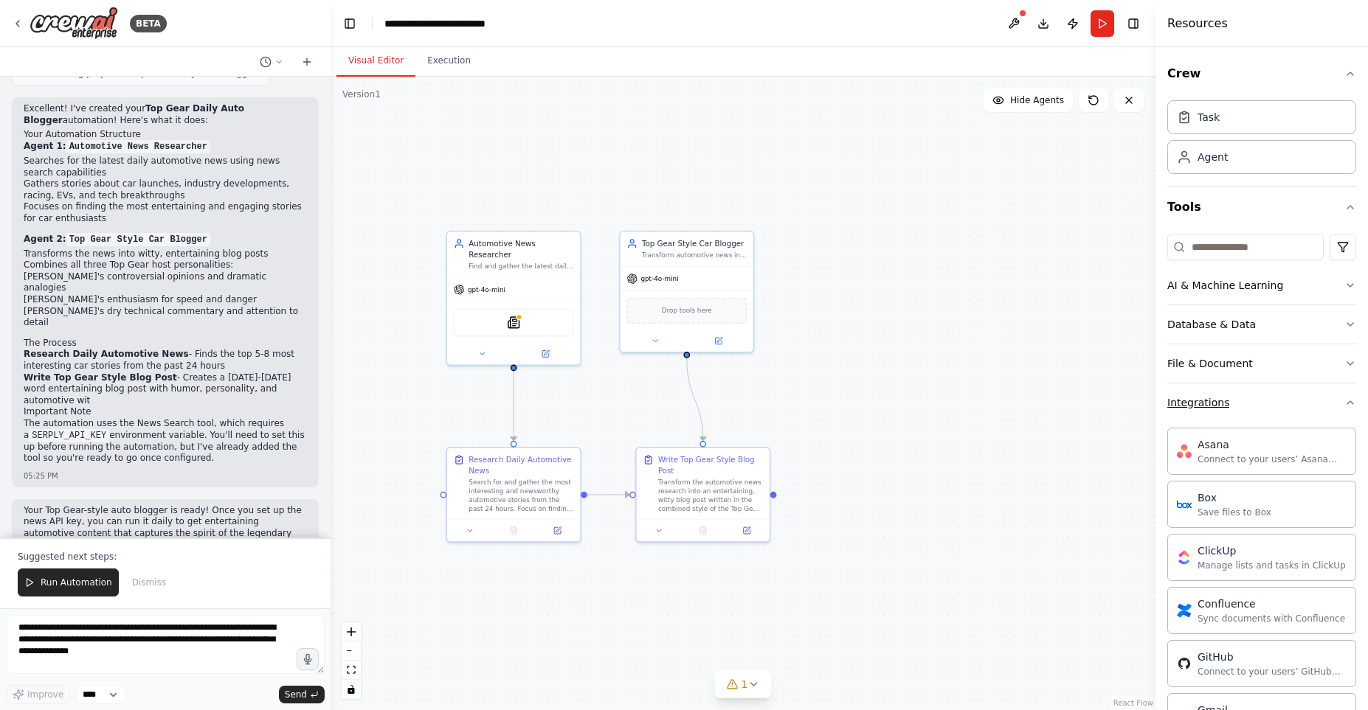
click at [1350, 399] on icon "button" at bounding box center [1350, 403] width 12 height 12
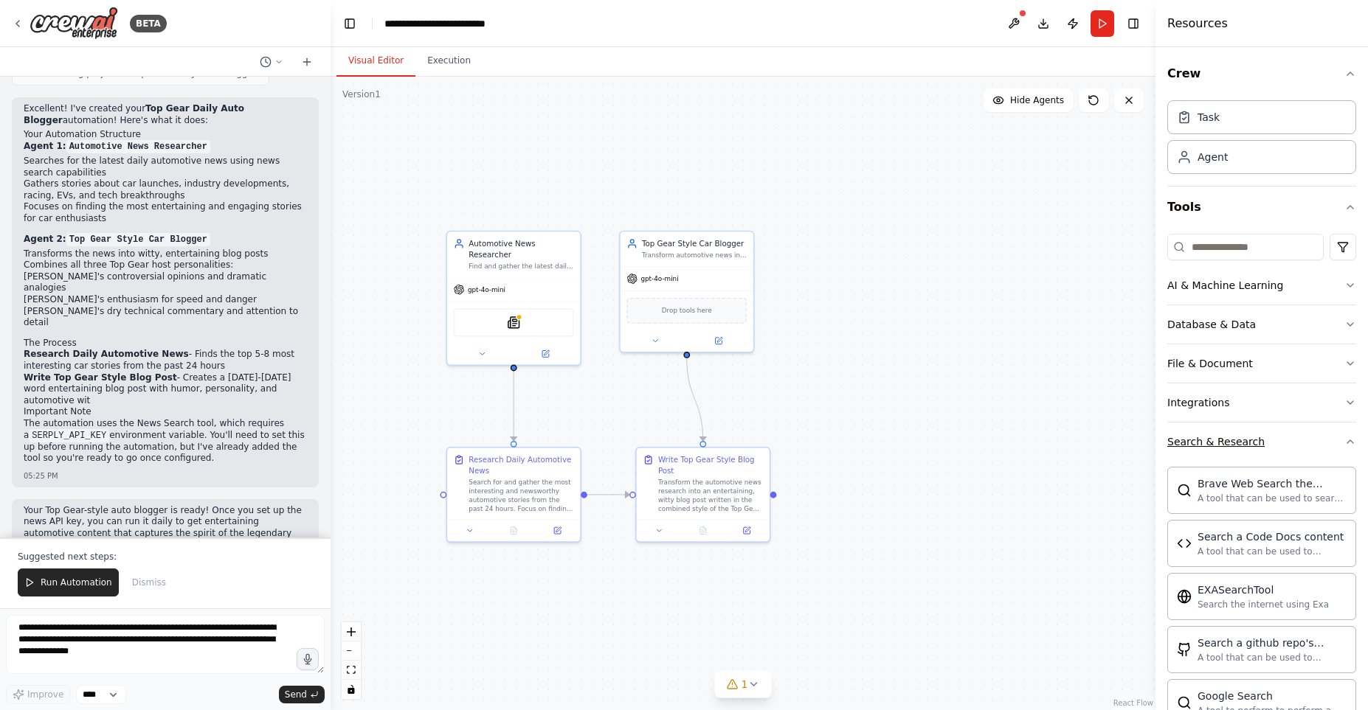
click at [1348, 443] on icon "button" at bounding box center [1350, 441] width 6 height 3
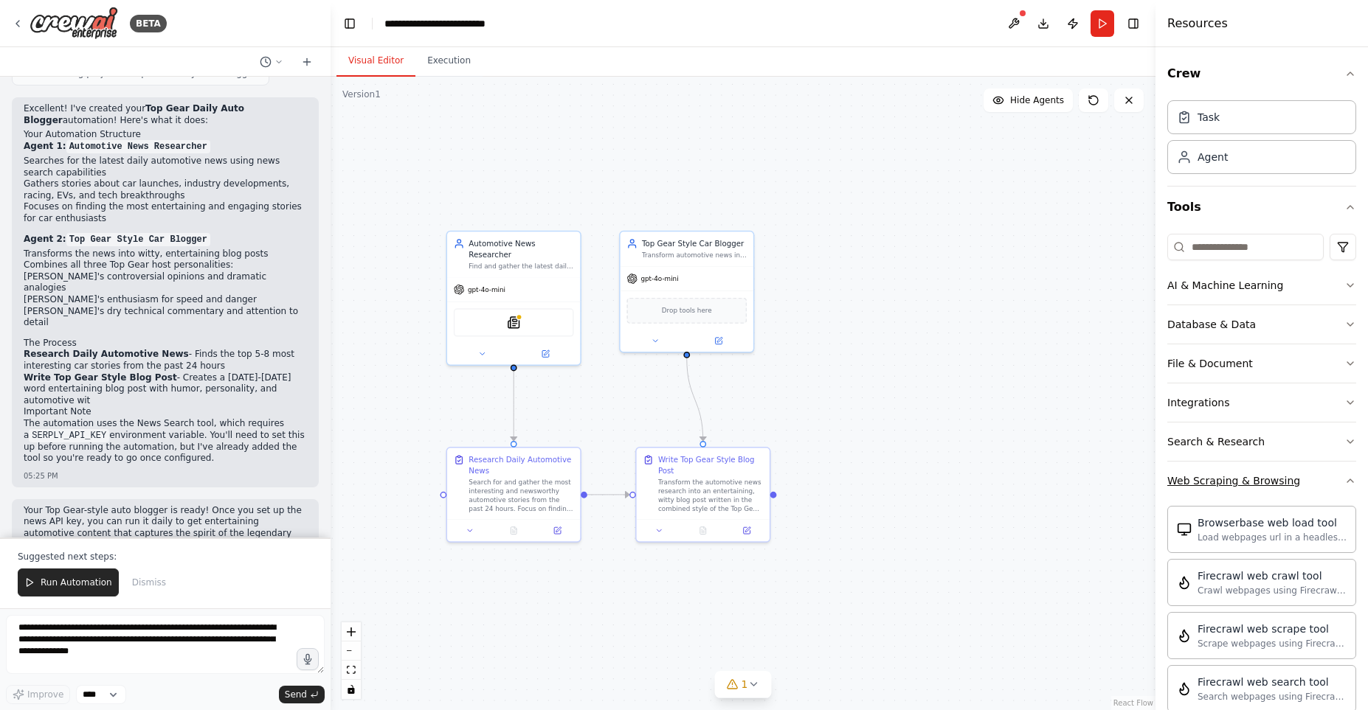
click at [1348, 484] on icon "button" at bounding box center [1350, 481] width 12 height 12
